Goal: Navigation & Orientation: Find specific page/section

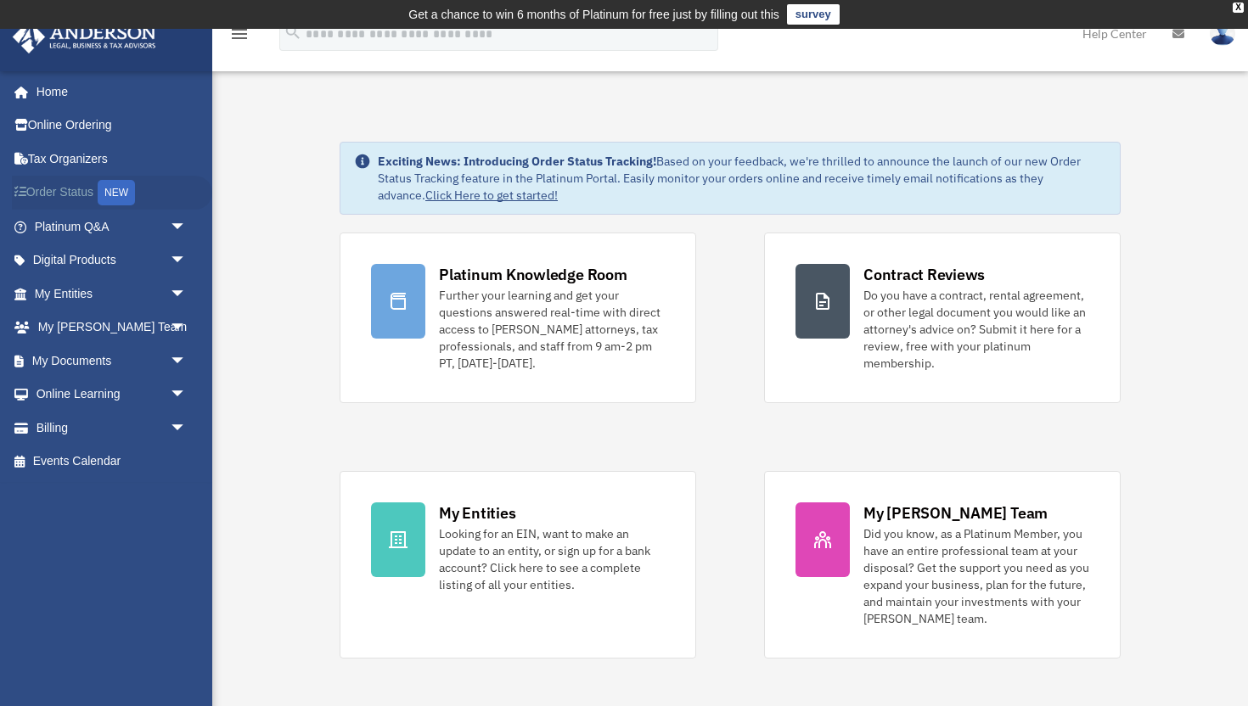
click at [133, 191] on div "NEW" at bounding box center [116, 192] width 37 height 25
click at [61, 95] on link "Home" at bounding box center [112, 92] width 200 height 34
